Goal: Information Seeking & Learning: Learn about a topic

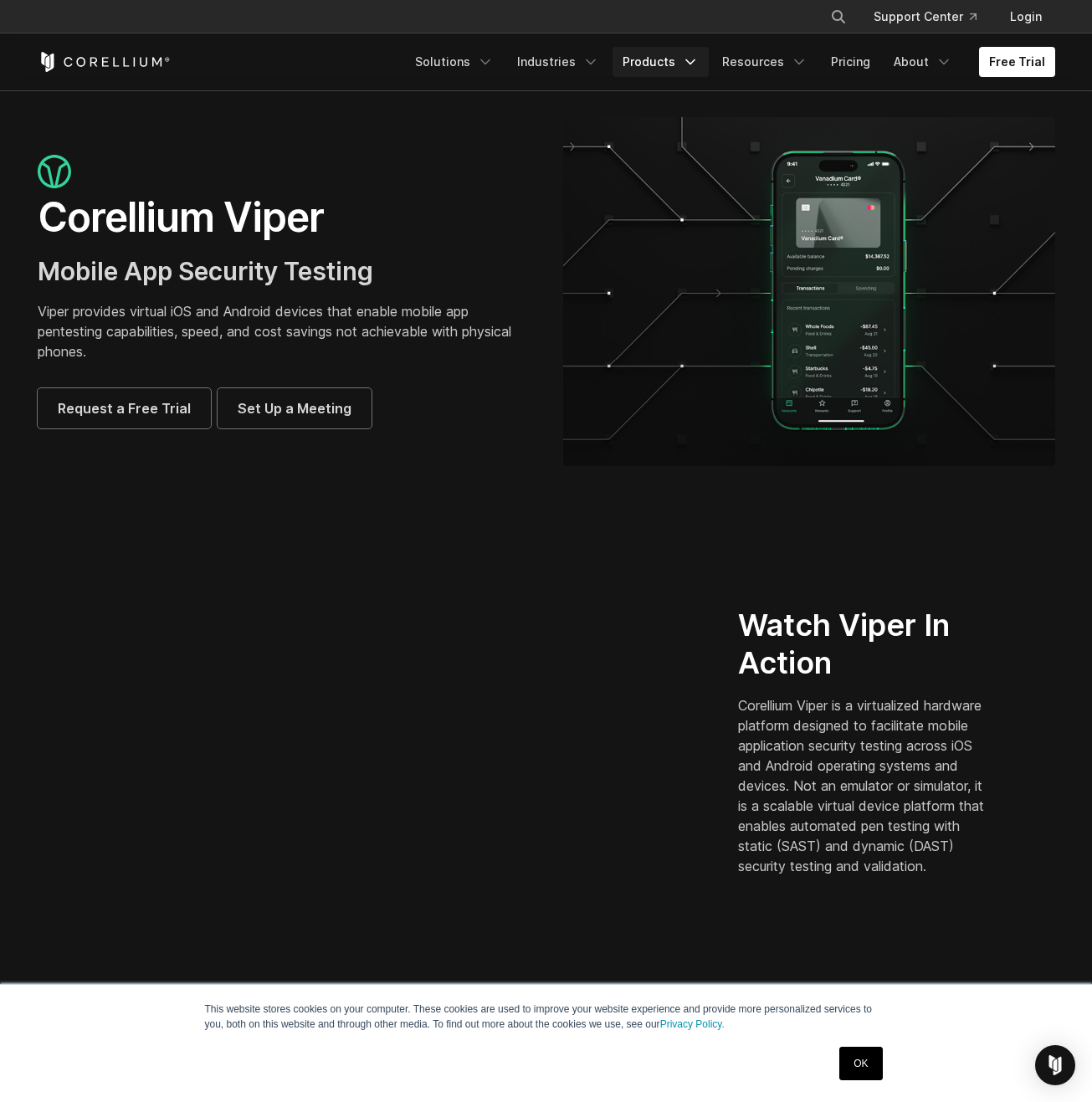
click at [695, 61] on icon "Navigation Menu" at bounding box center [690, 61] width 17 height 17
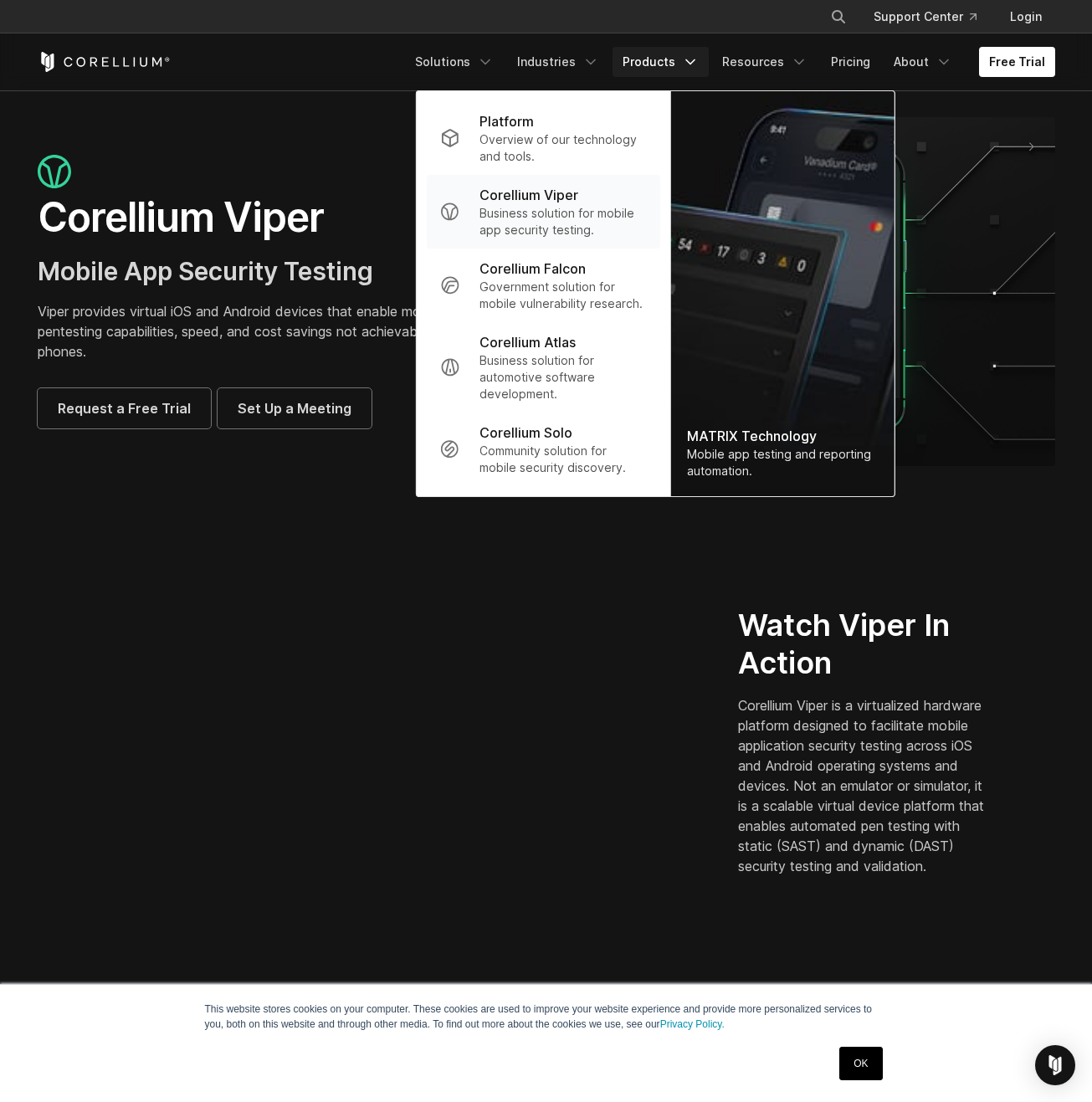
click at [601, 229] on p "Business solution for mobile app security testing." at bounding box center [562, 222] width 166 height 34
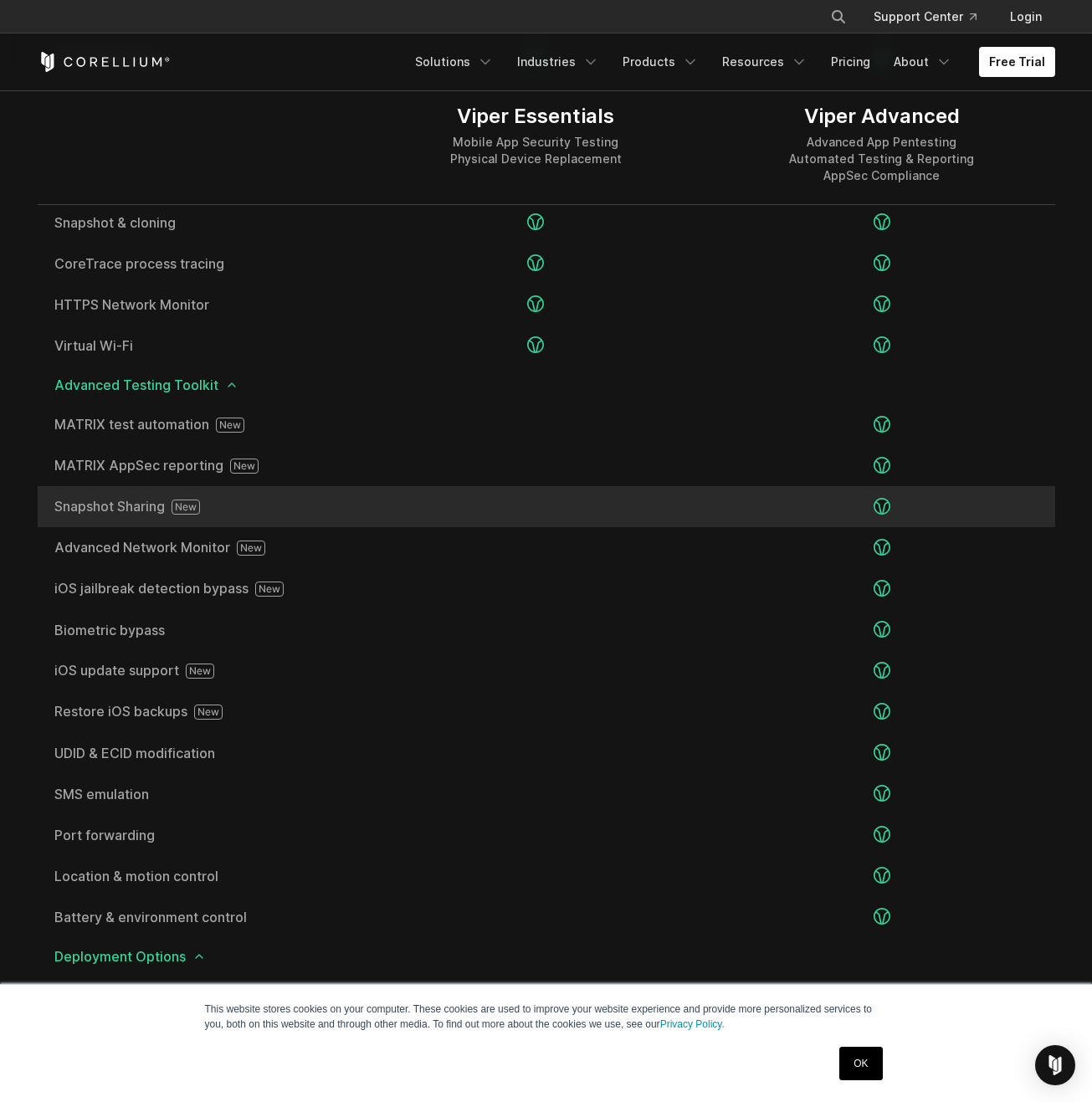
scroll to position [2565, 0]
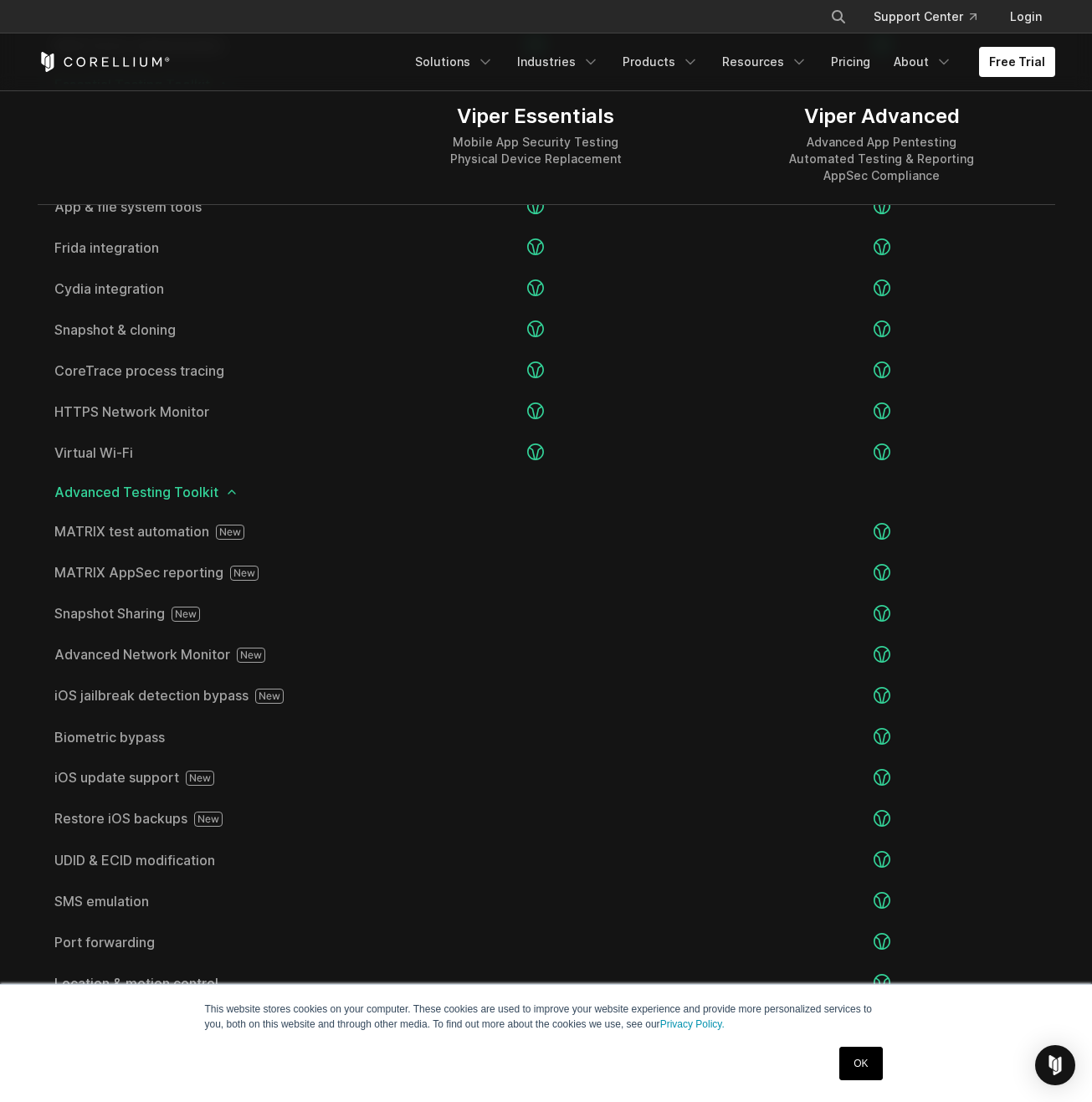
click at [228, 493] on icon at bounding box center [231, 492] width 13 height 13
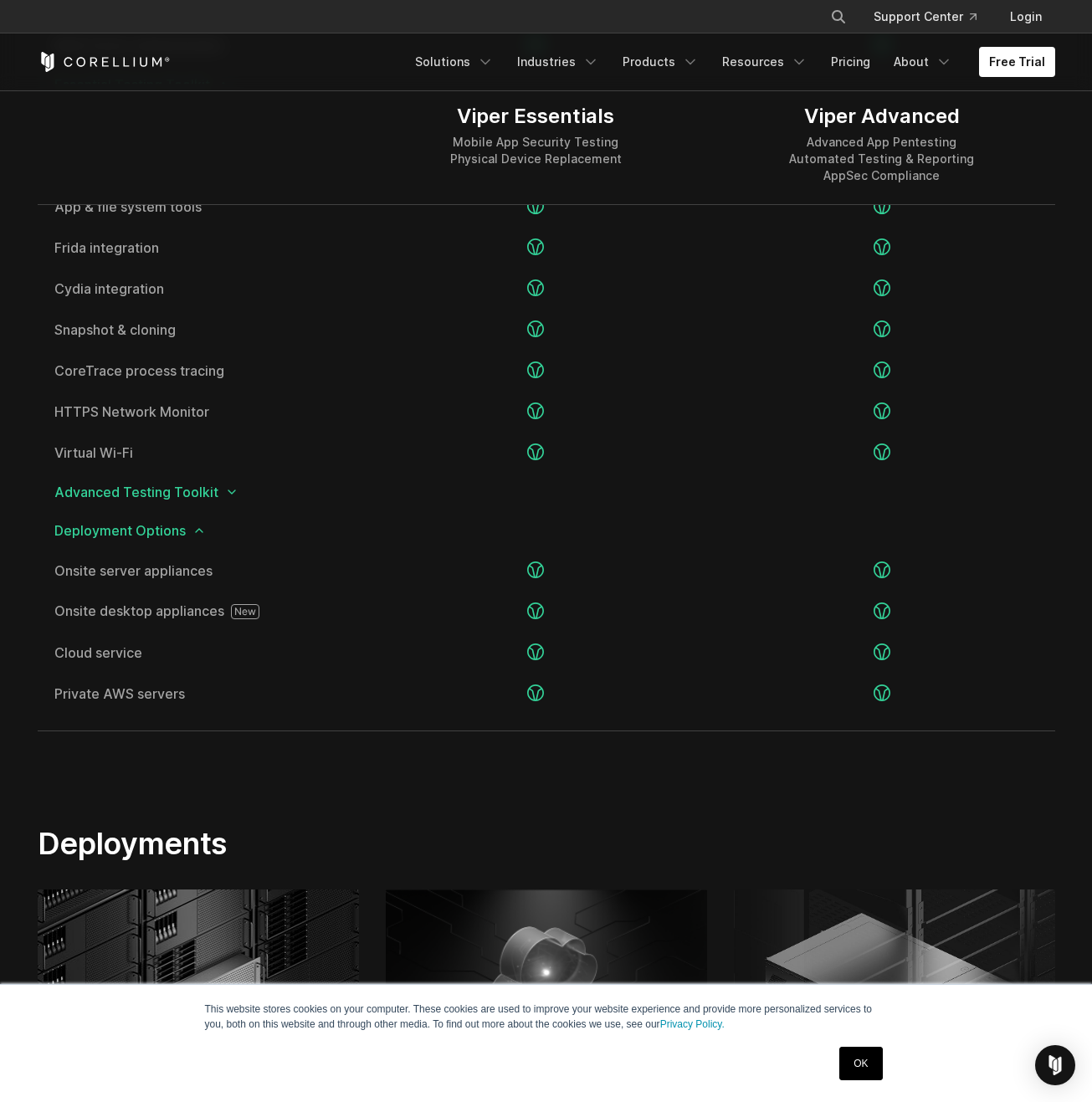
click at [229, 493] on polyline at bounding box center [232, 492] width 7 height 4
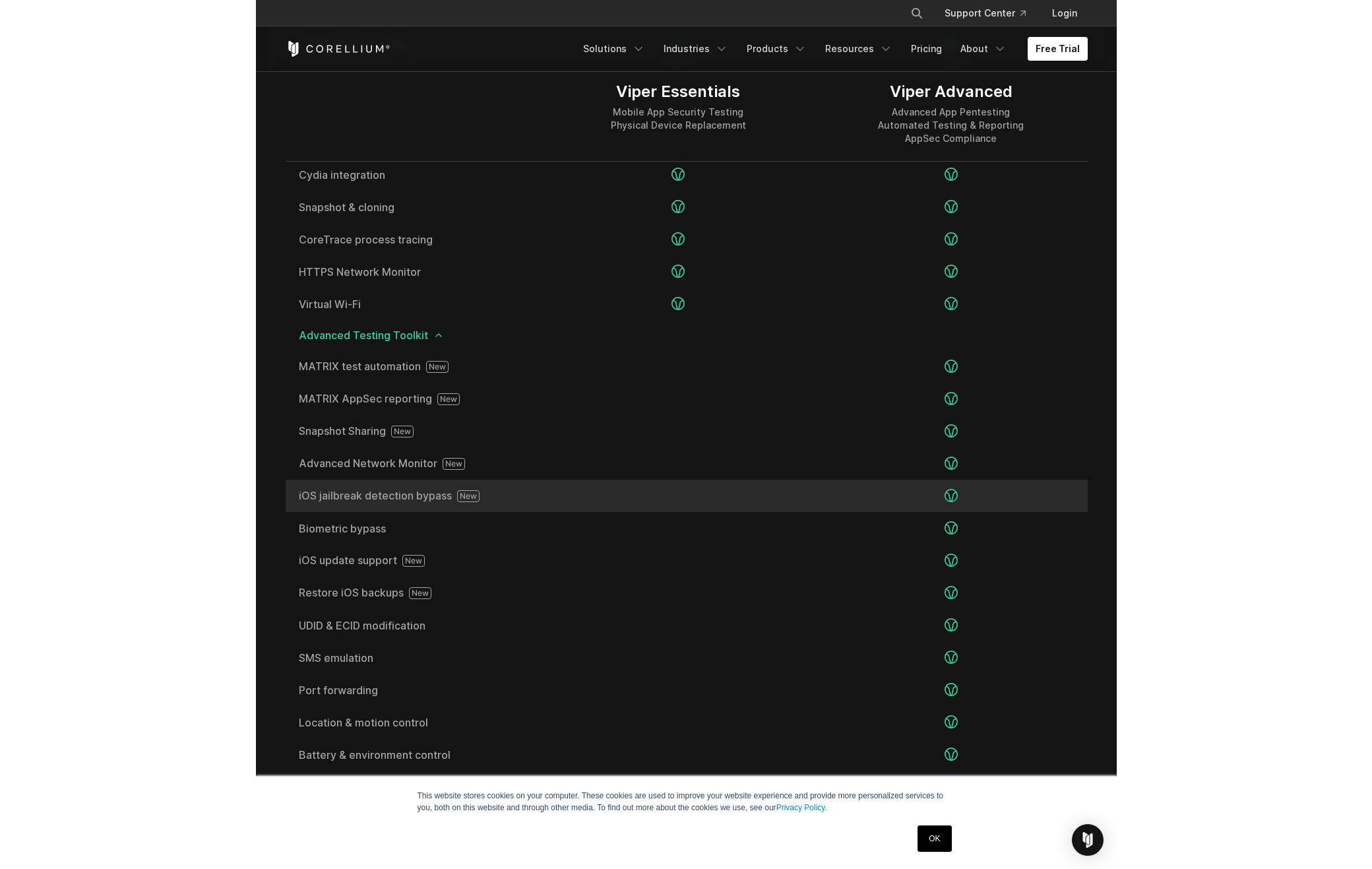
scroll to position [2086, 0]
